Goal: Task Accomplishment & Management: Complete application form

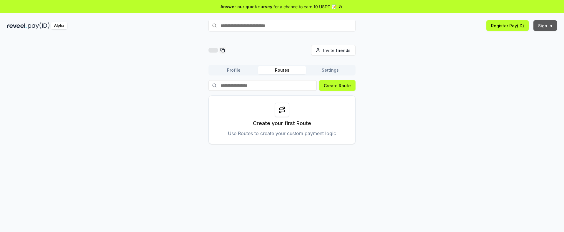
click at [542, 29] on button "Sign In" at bounding box center [546, 25] width 24 height 11
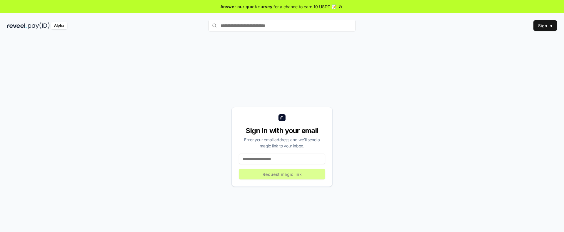
click at [270, 161] on input at bounding box center [282, 159] width 86 height 11
click at [270, 160] on input at bounding box center [282, 159] width 86 height 11
